Goal: Check status: Check status

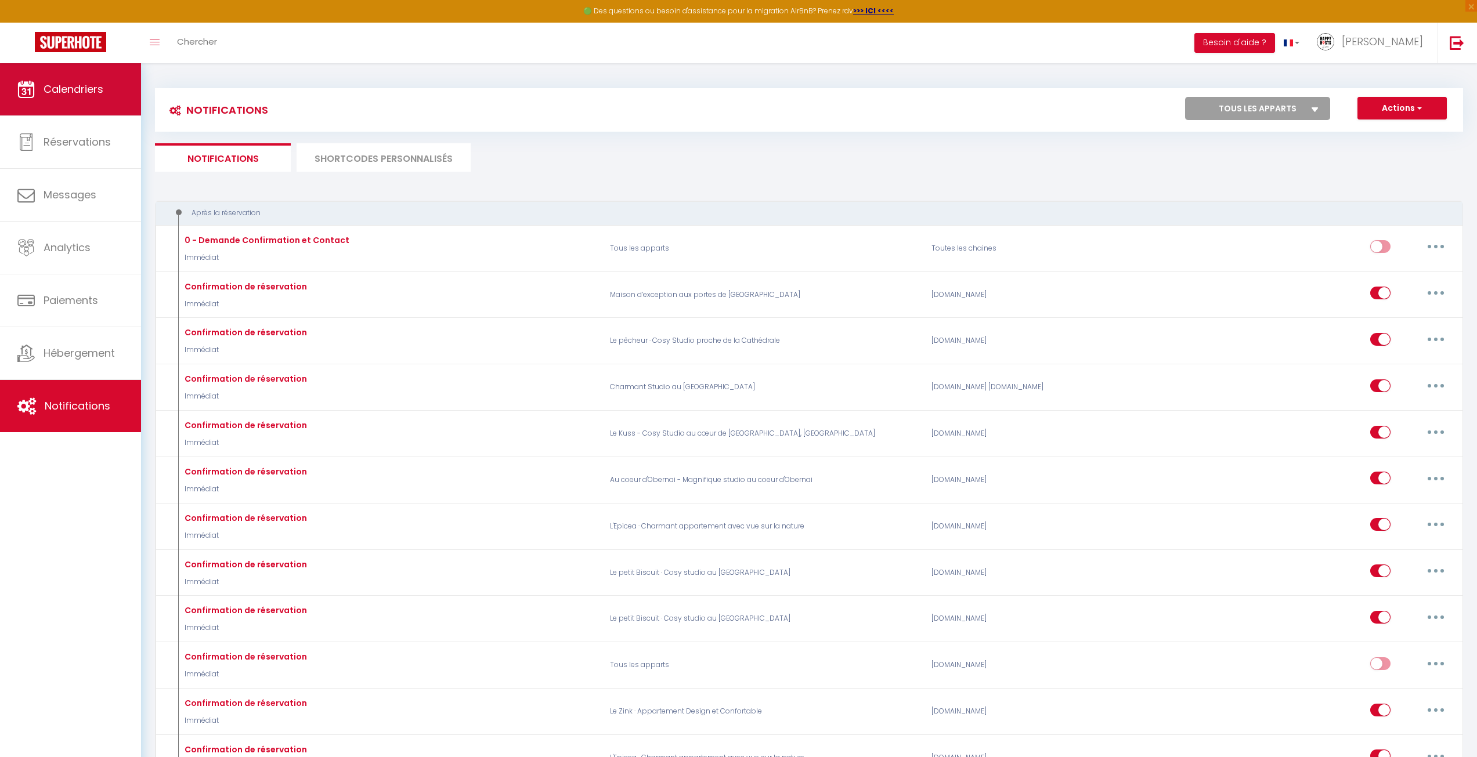
scroll to position [850, 0]
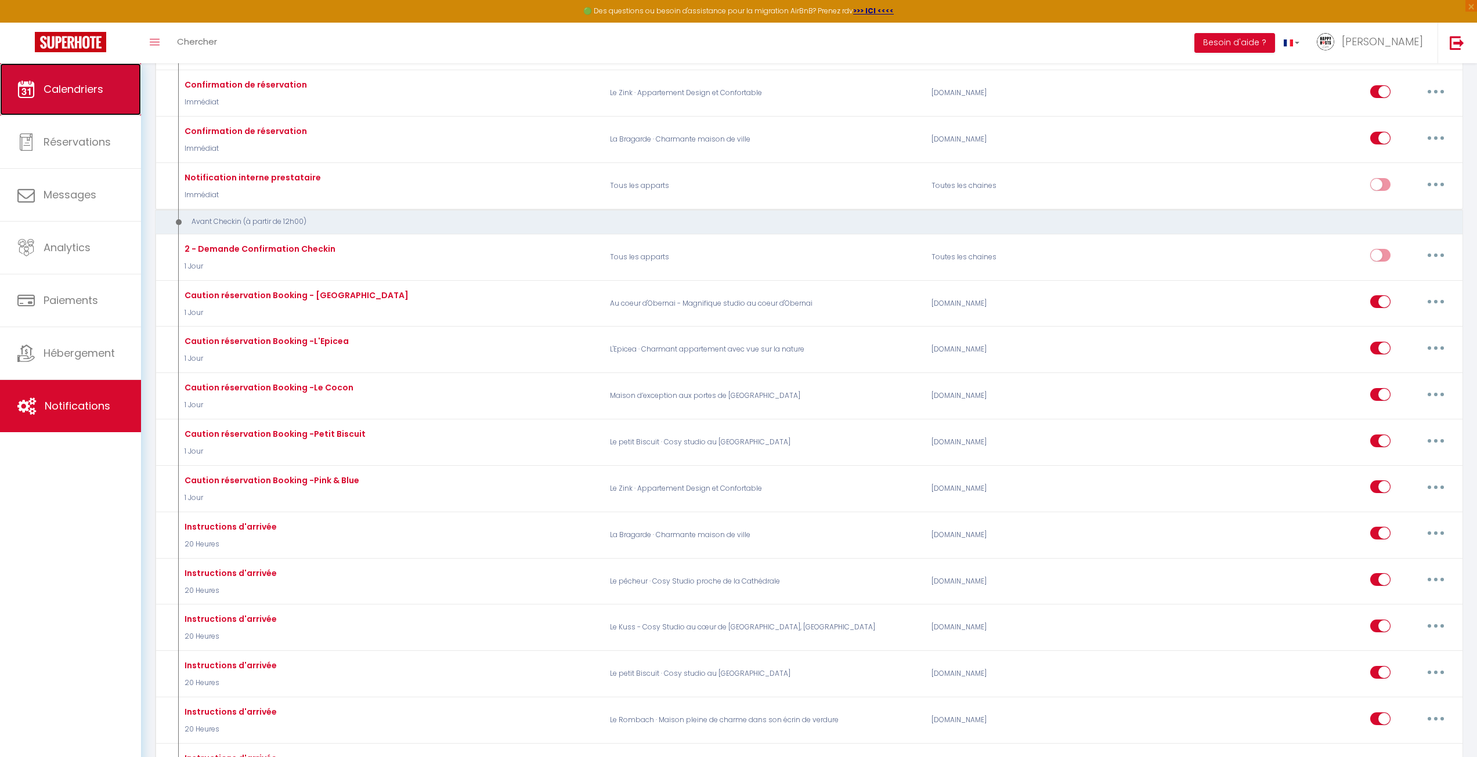
click at [111, 85] on link "Calendriers" at bounding box center [70, 89] width 141 height 52
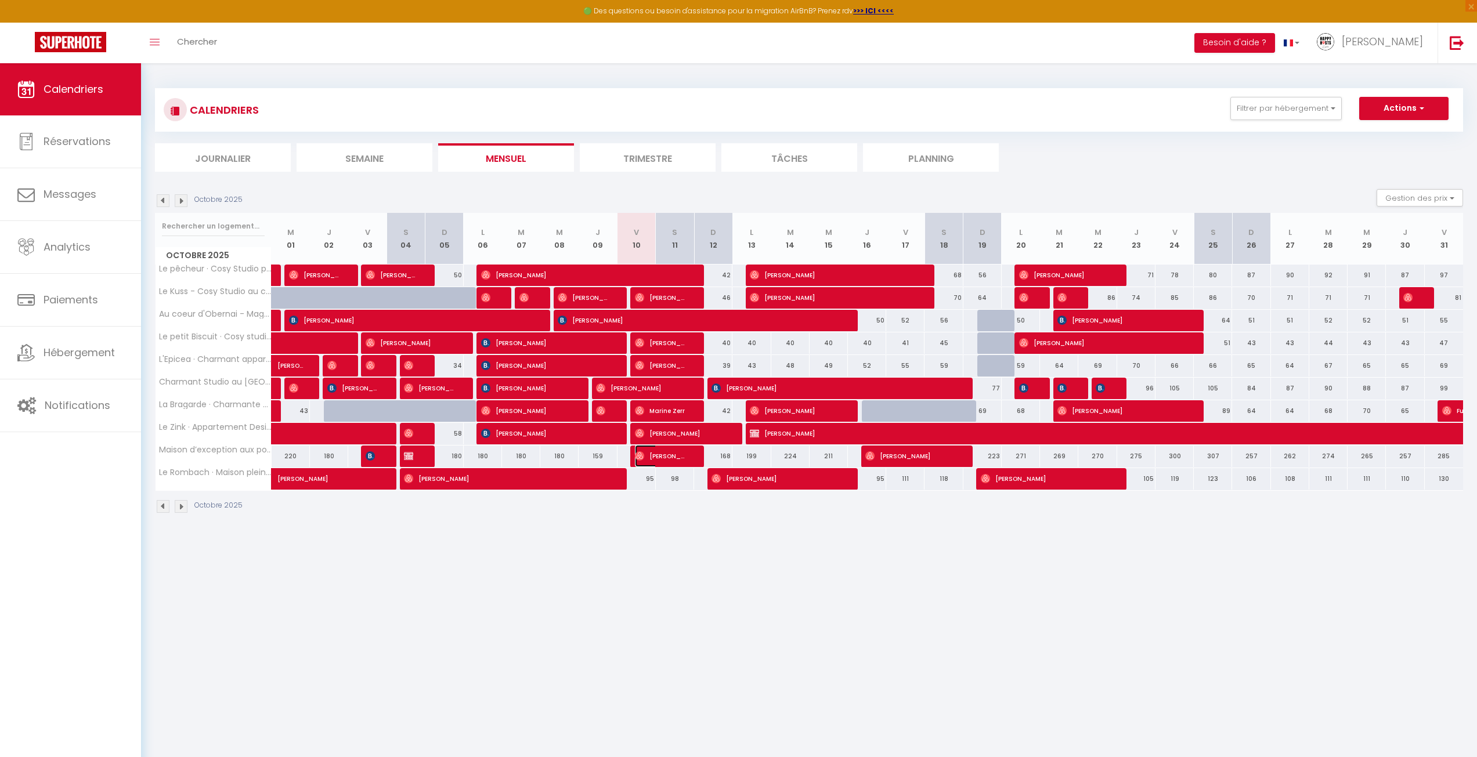
click at [659, 457] on span "[PERSON_NAME]" at bounding box center [660, 456] width 51 height 22
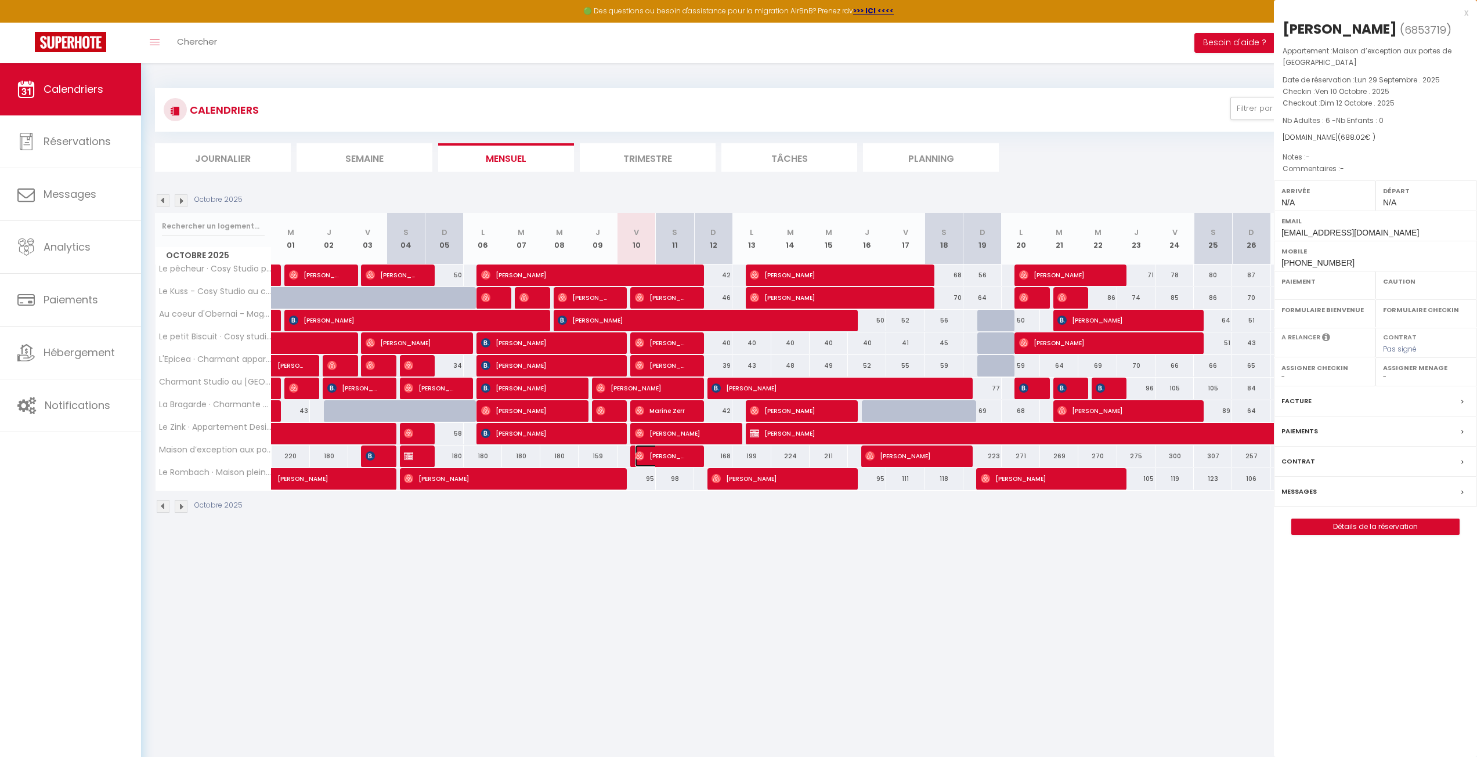
select select "OK"
select select "0"
select select "1"
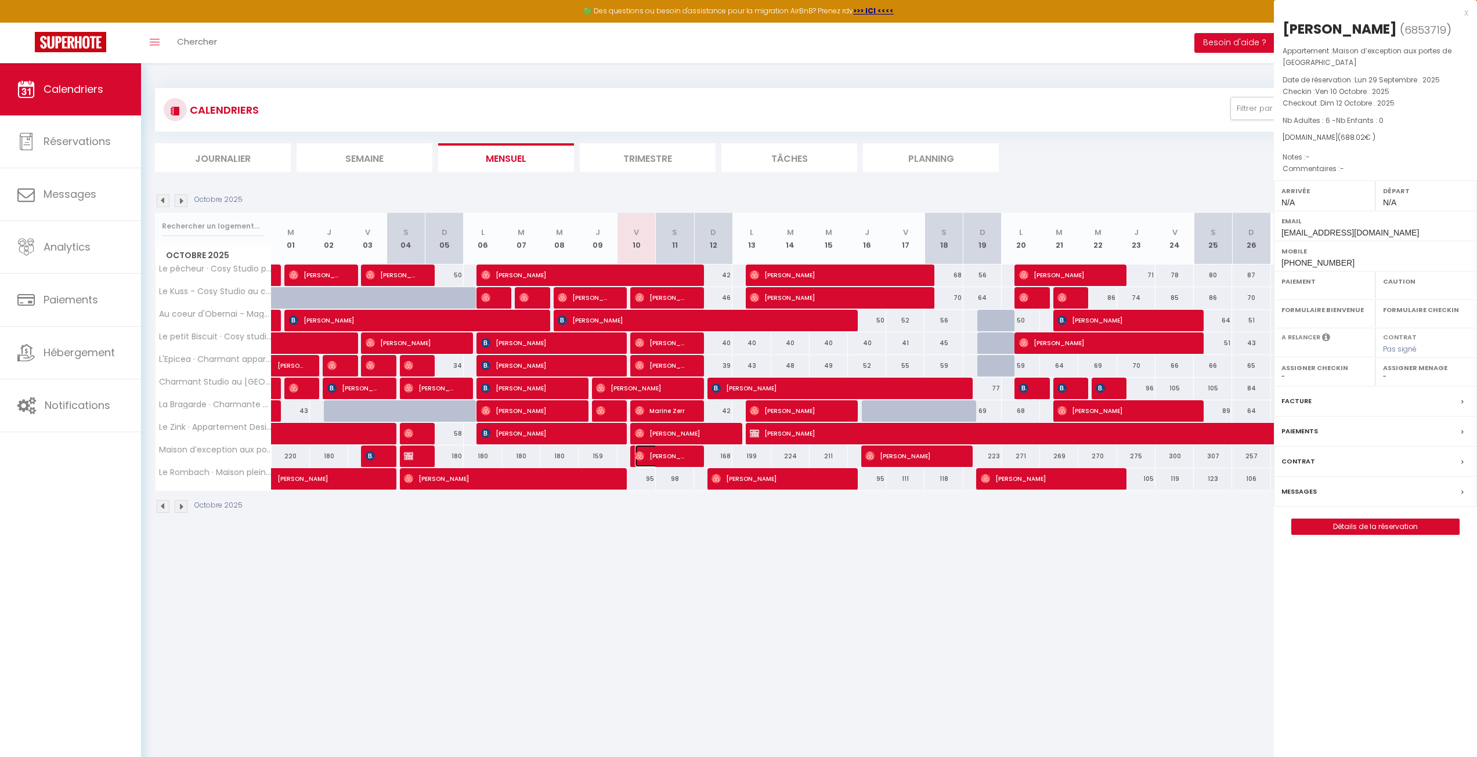
select select
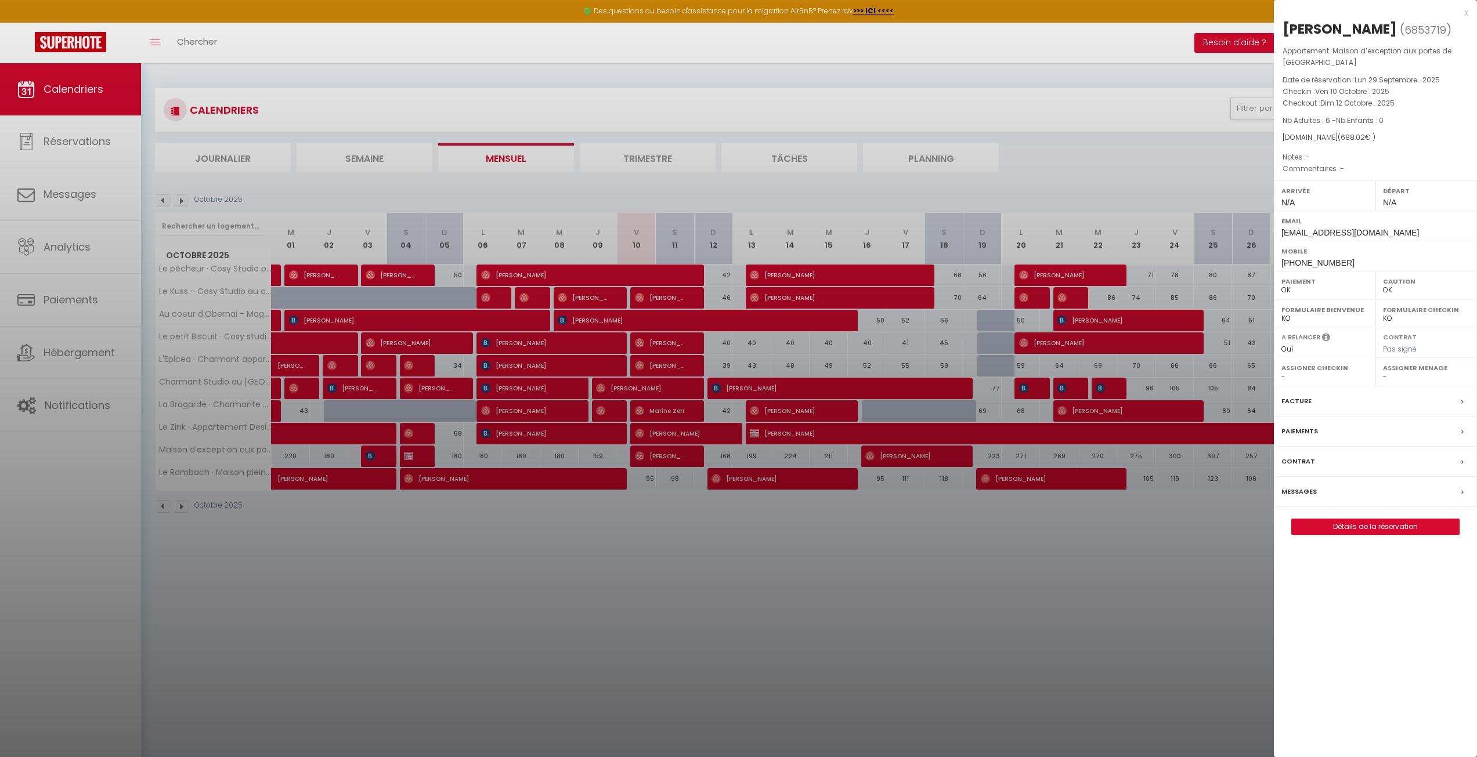
click at [720, 567] on div at bounding box center [738, 378] width 1477 height 757
